Goal: Communication & Community: Answer question/provide support

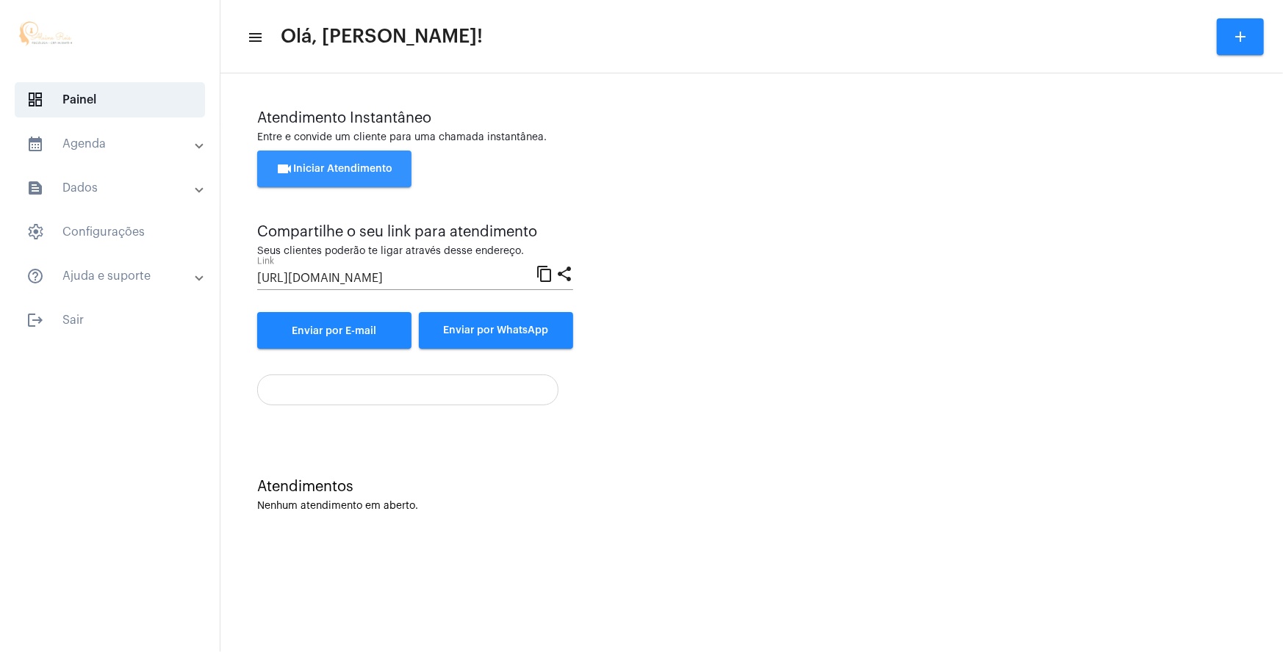
click at [379, 167] on span "videocam Iniciar Atendimento" at bounding box center [334, 169] width 117 height 10
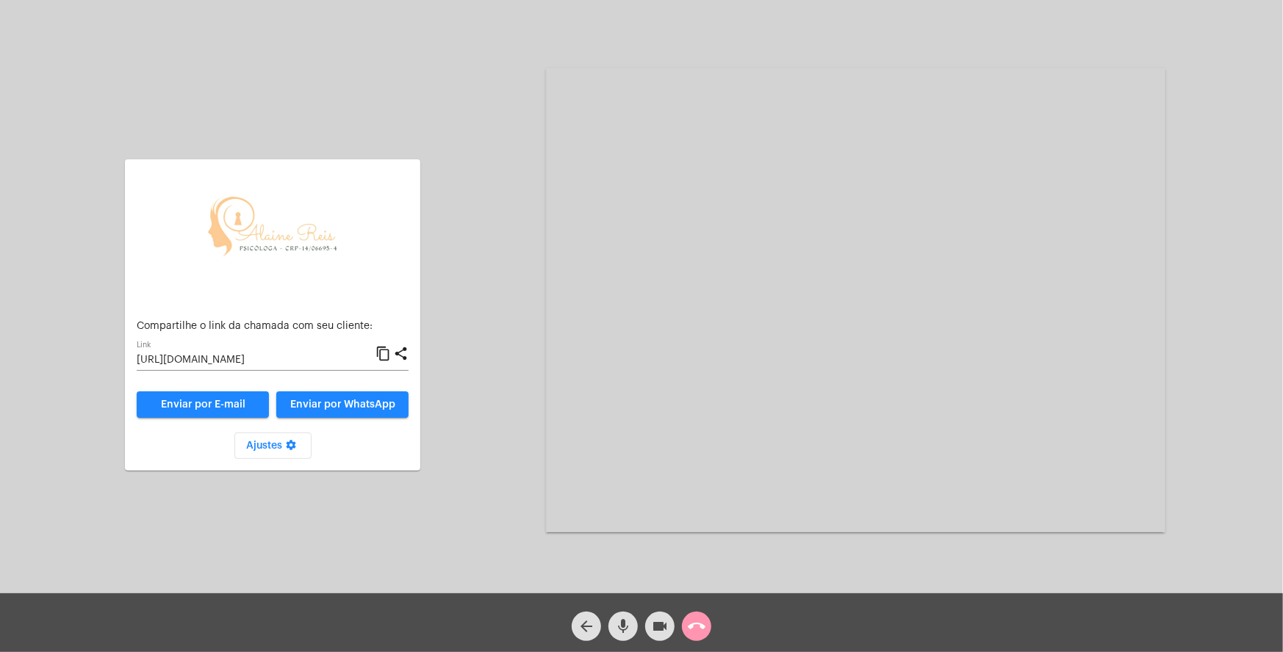
click at [704, 627] on mat-icon "call_end" at bounding box center [697, 627] width 18 height 18
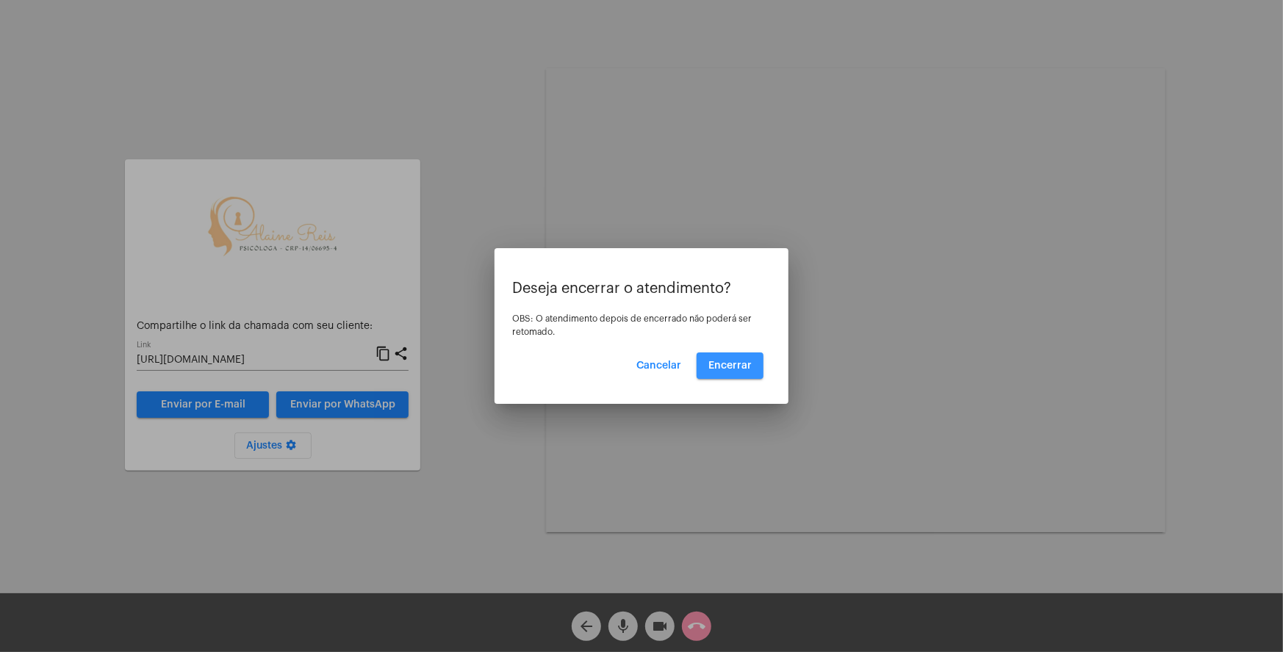
click at [721, 361] on span "Encerrar" at bounding box center [729, 366] width 43 height 10
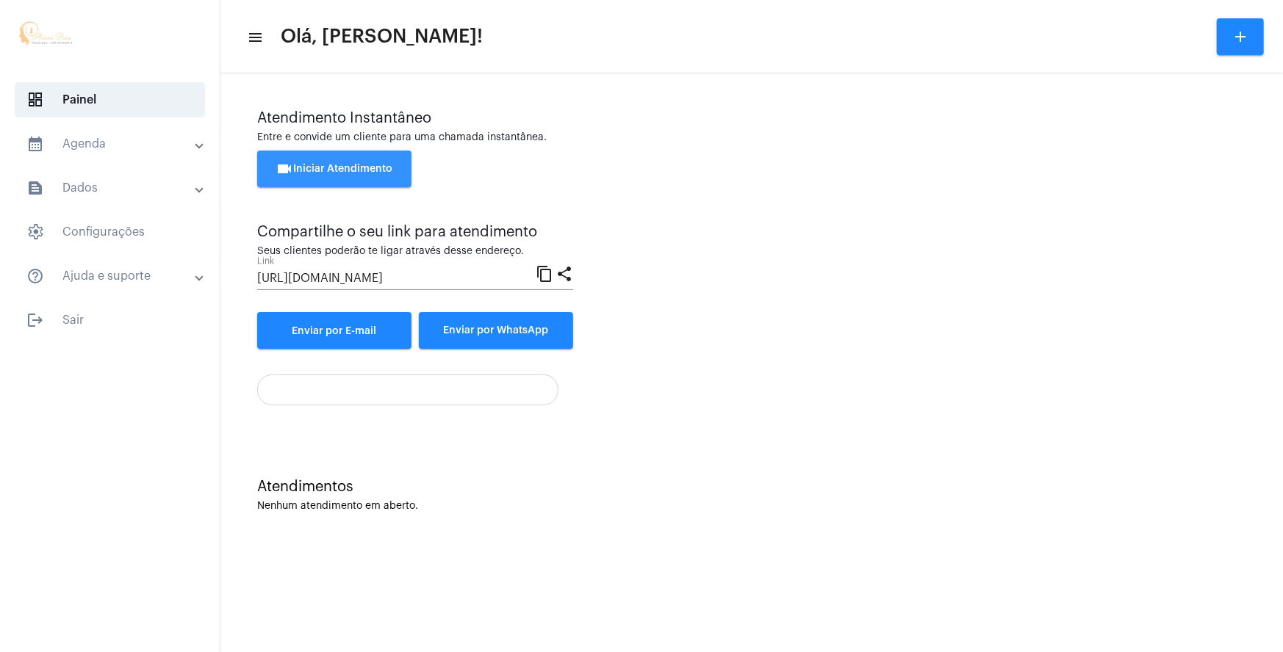
click at [346, 159] on button "videocam Iniciar Atendimento" at bounding box center [334, 169] width 154 height 37
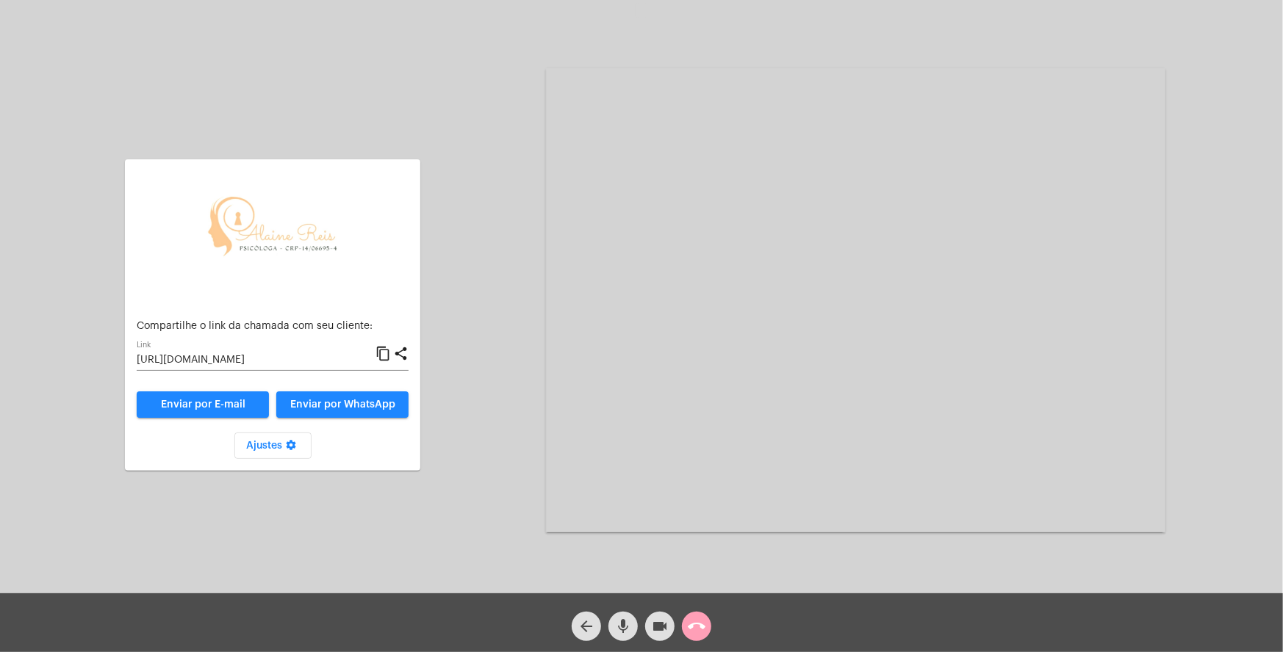
click at [699, 631] on mat-icon "call_end" at bounding box center [697, 627] width 18 height 18
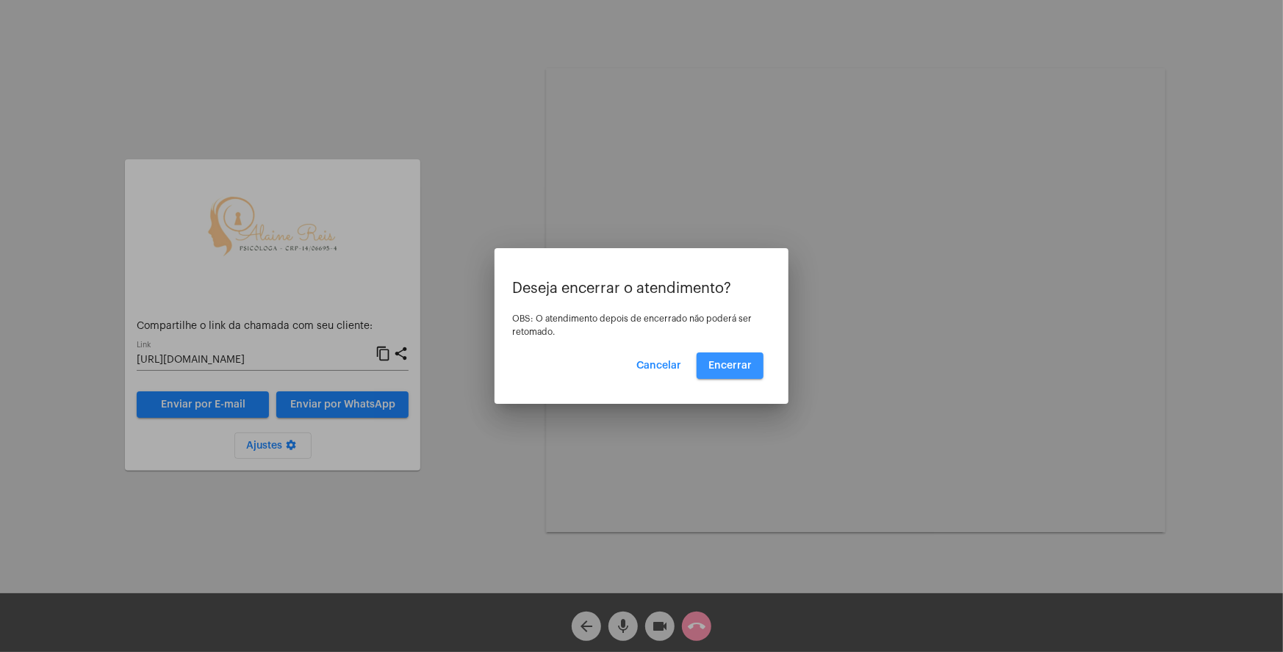
click at [732, 365] on span "Encerrar" at bounding box center [729, 366] width 43 height 10
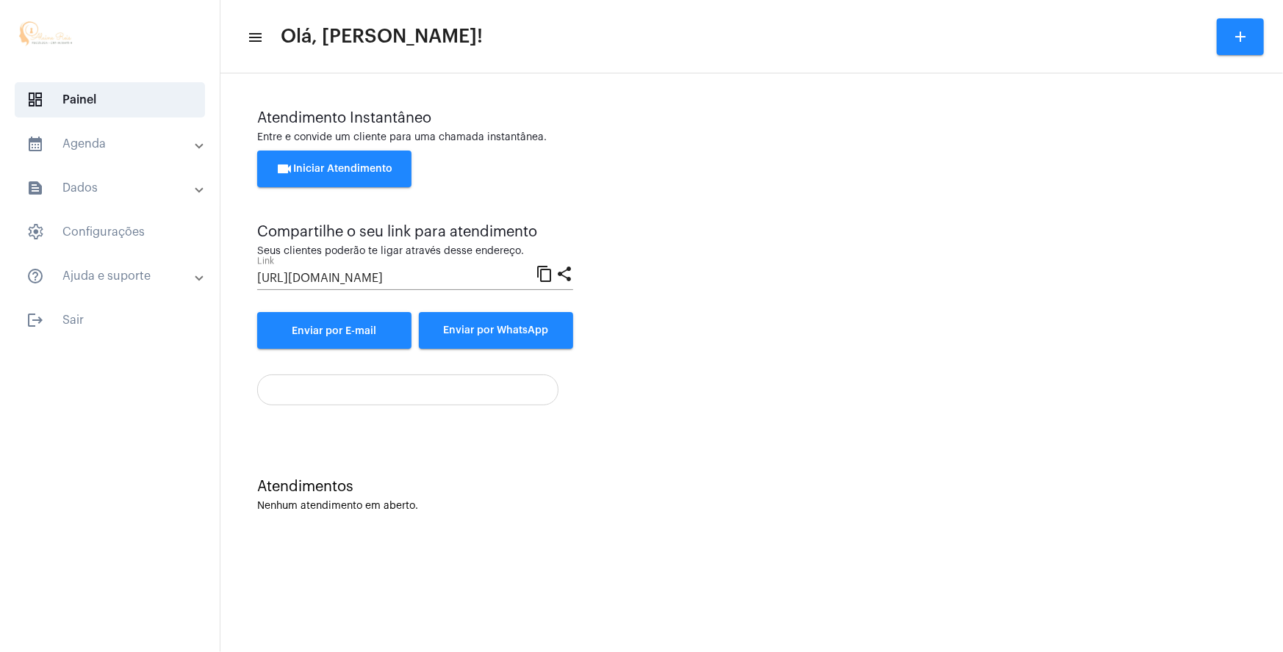
click at [690, 518] on div "Atendimentos Nenhum atendimento em aberto." at bounding box center [751, 488] width 1047 height 107
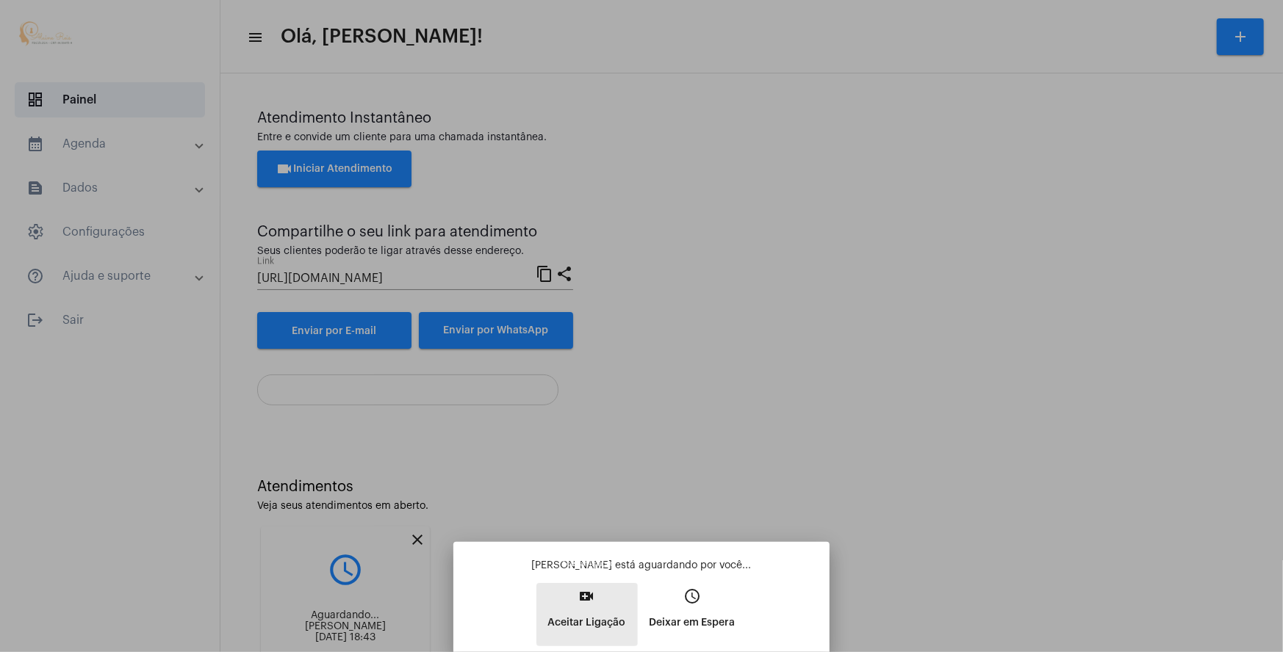
click at [588, 602] on mat-icon "video_call" at bounding box center [587, 597] width 18 height 18
